Goal: Information Seeking & Learning: Learn about a topic

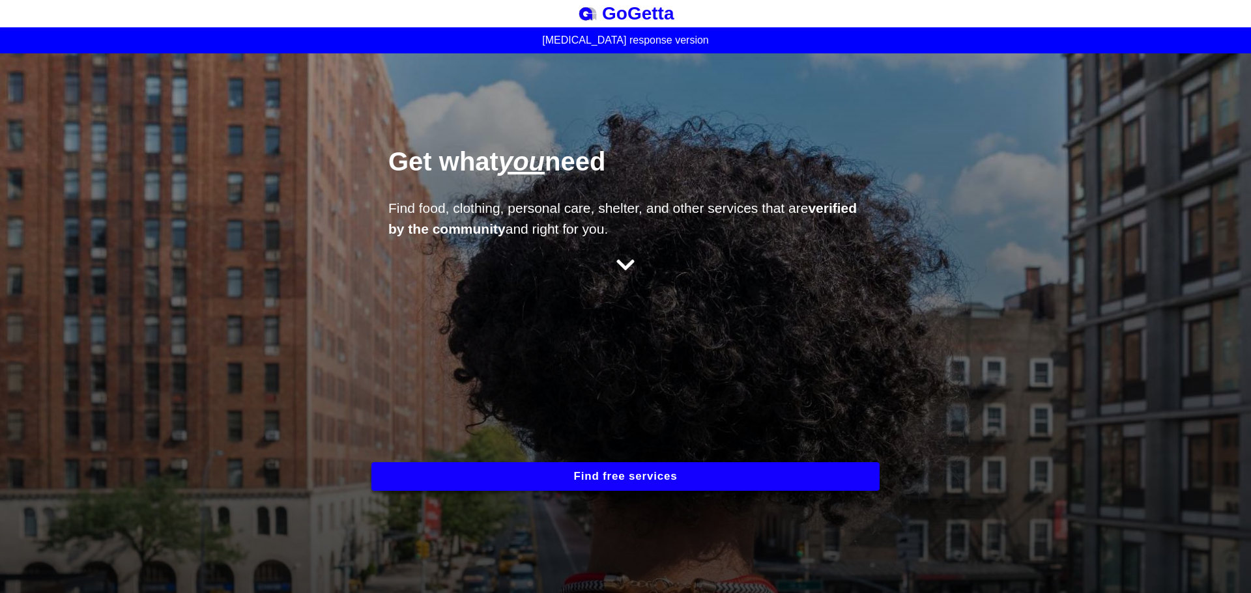
click at [638, 470] on button "Find free services" at bounding box center [625, 476] width 508 height 29
click at [581, 482] on button "Find free services" at bounding box center [625, 476] width 508 height 29
